Goal: Transaction & Acquisition: Purchase product/service

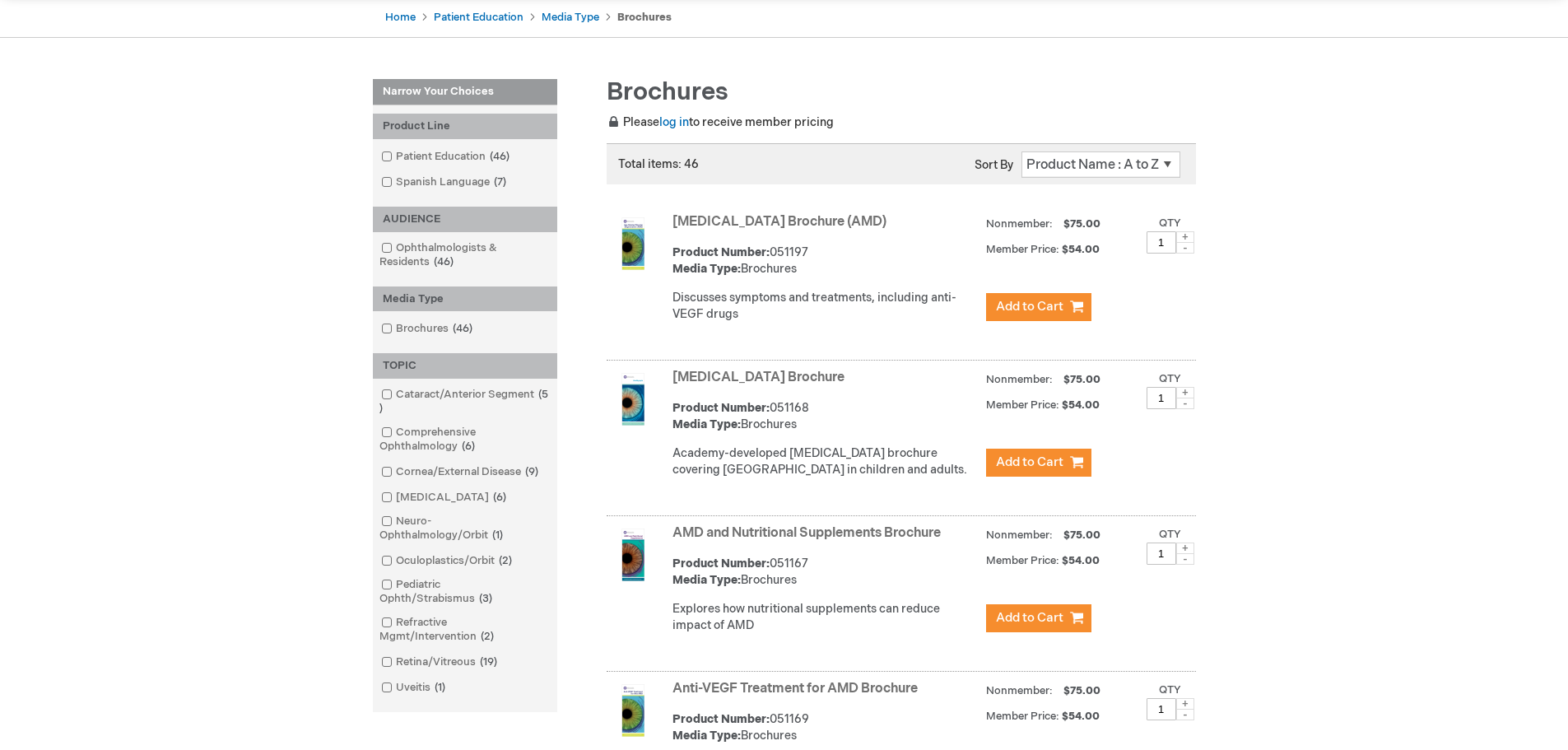
scroll to position [164, 0]
click at [396, 155] on span at bounding box center [396, 158] width 0 height 13
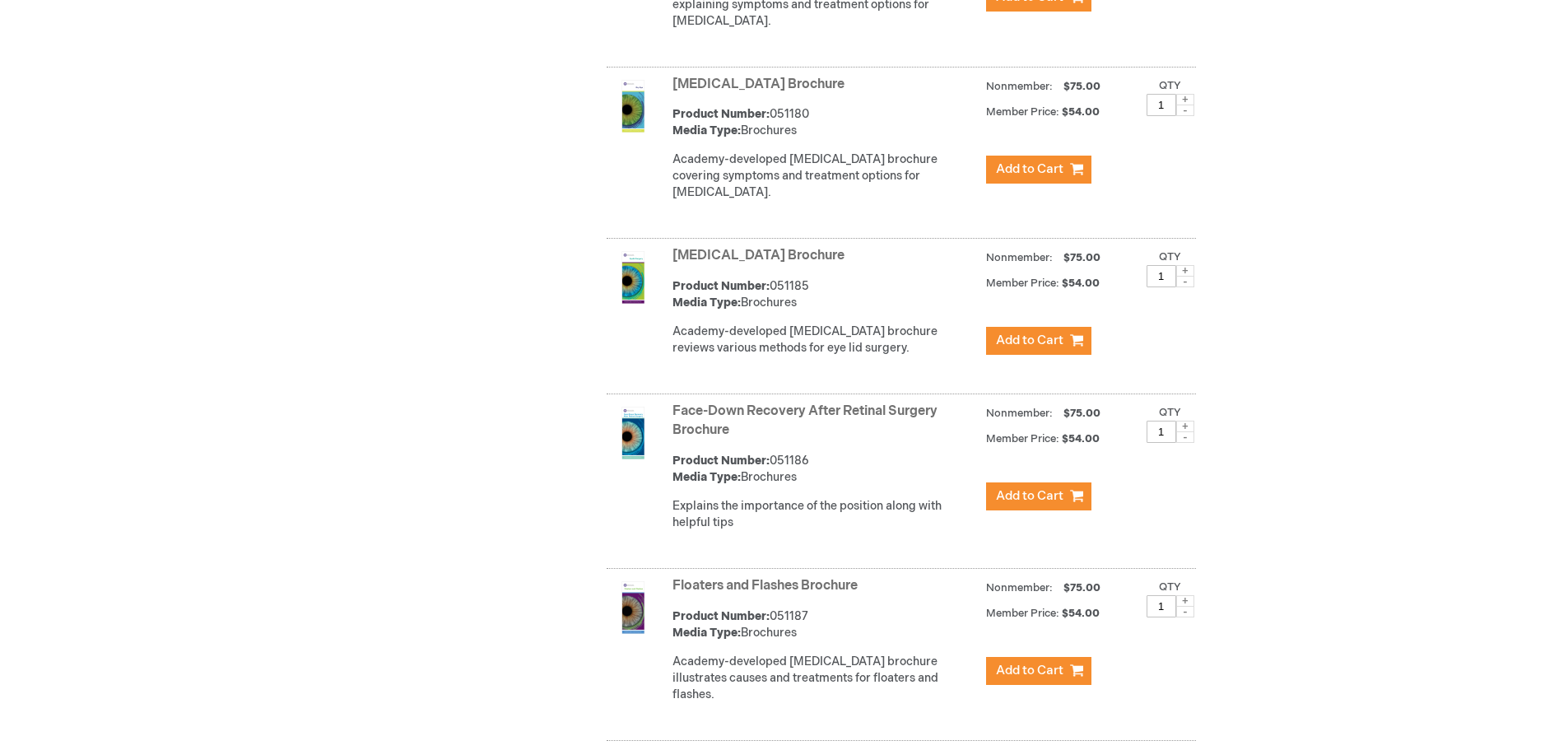
scroll to position [2305, 0]
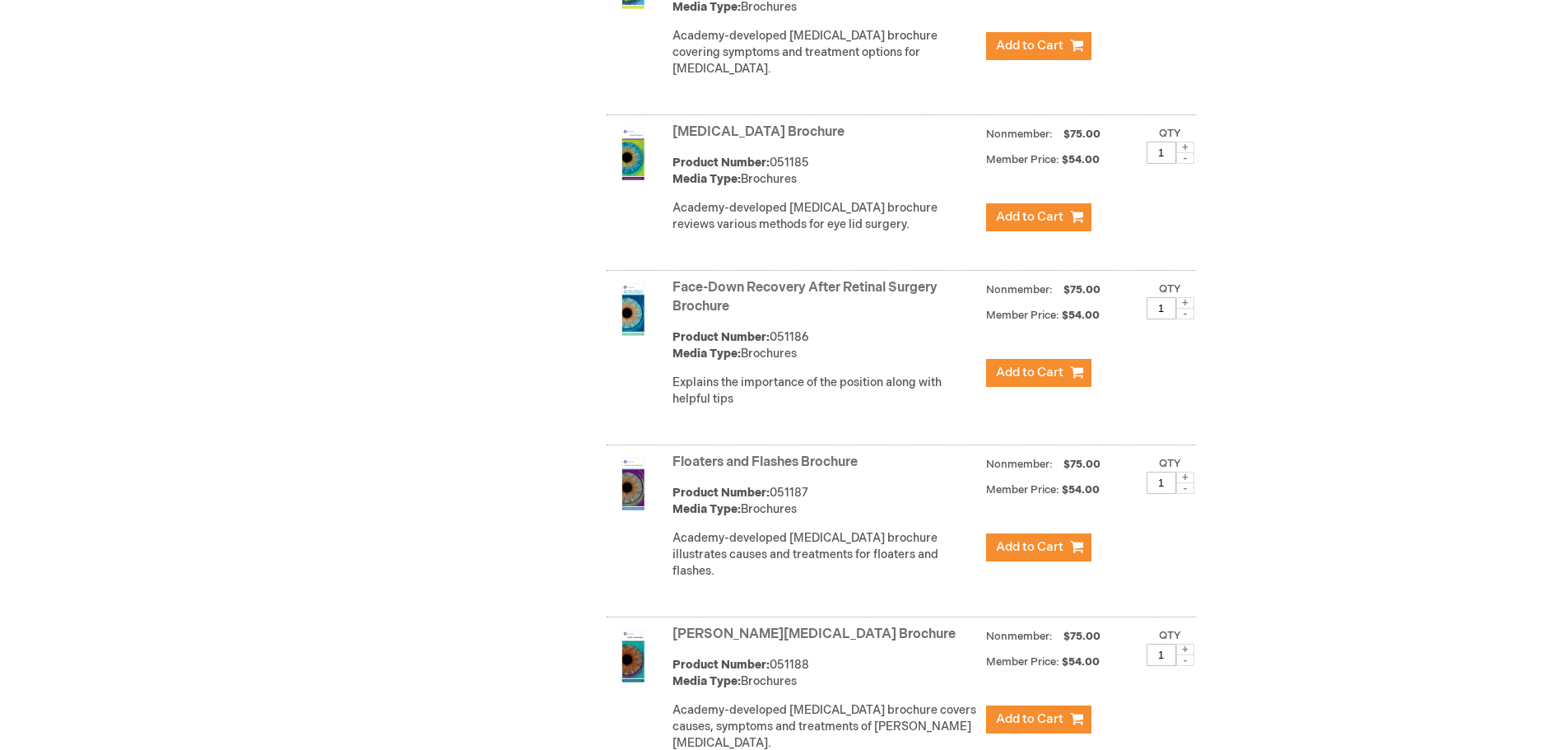
click at [821, 463] on link "Floaters and Flashes Brochure" at bounding box center [765, 462] width 185 height 15
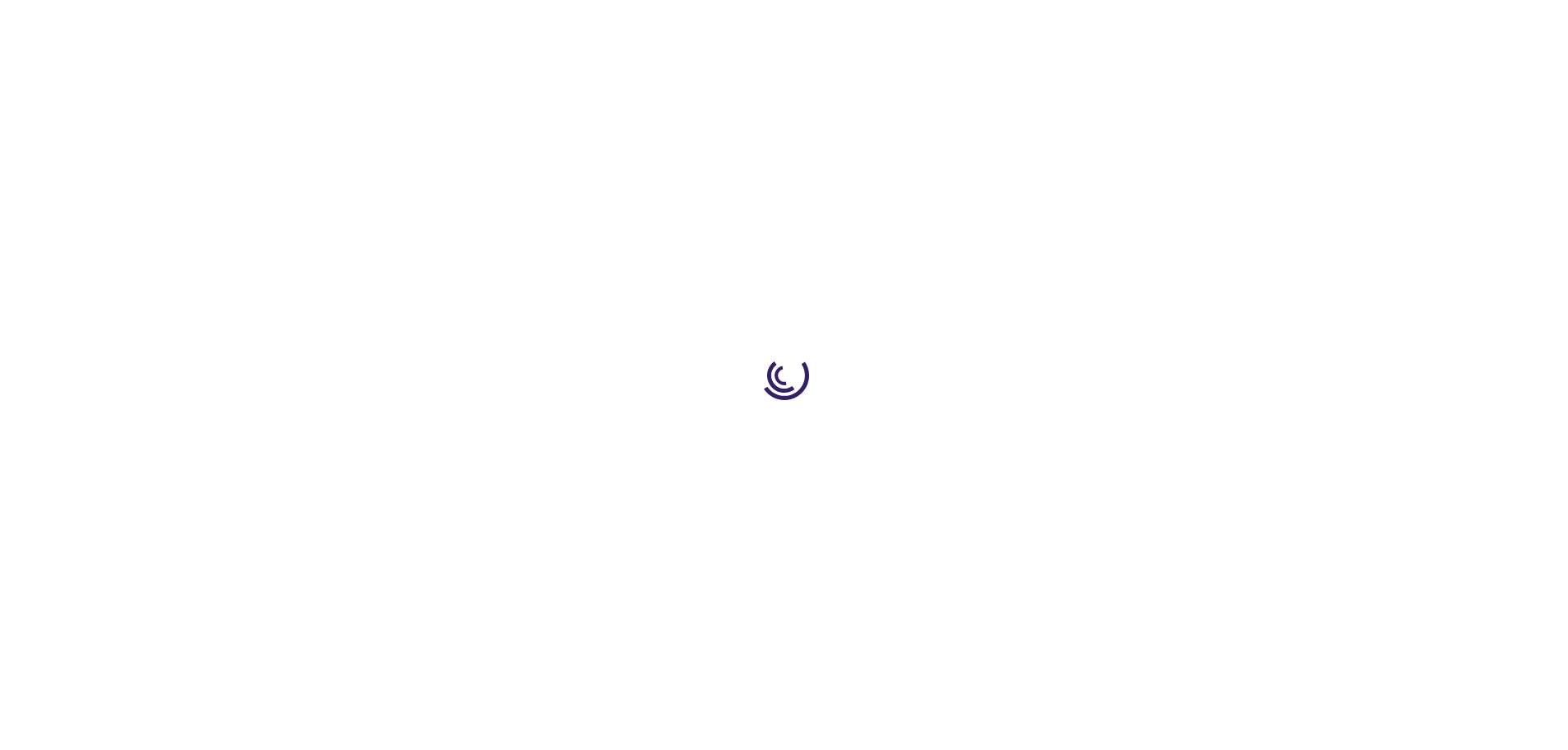
type input "1"
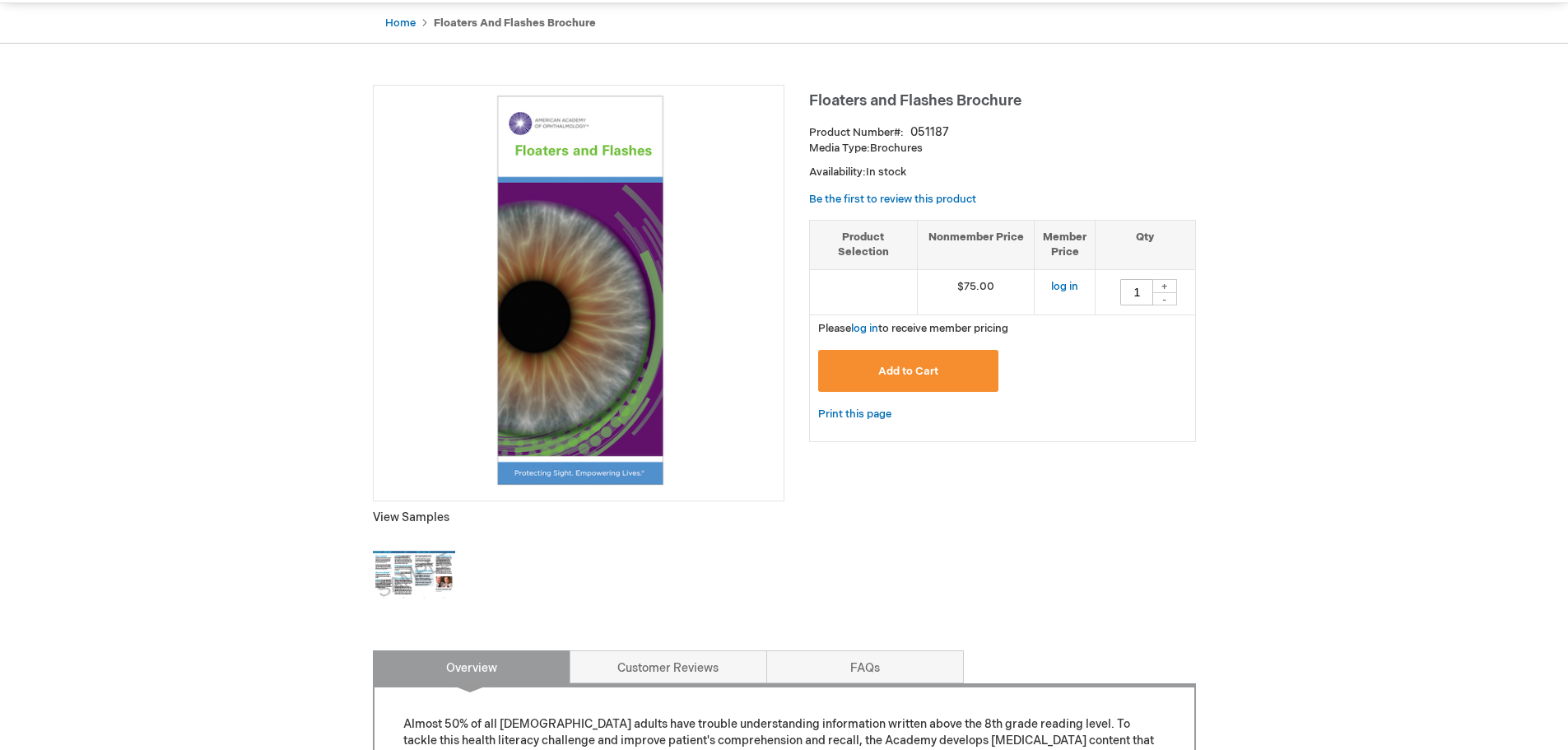
scroll to position [164, 0]
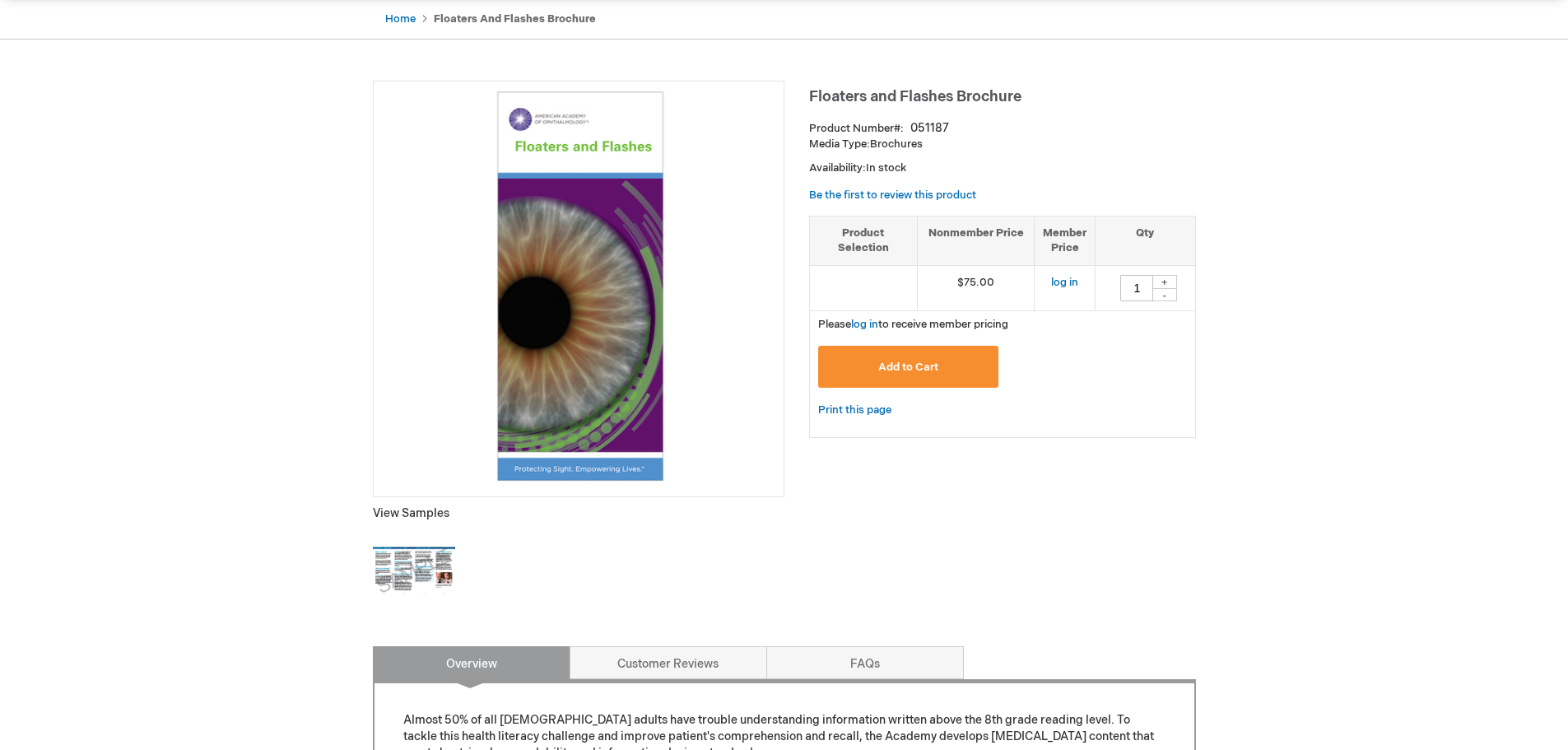
click at [441, 577] on img at bounding box center [414, 571] width 83 height 83
